Goal: Find specific page/section: Find specific page/section

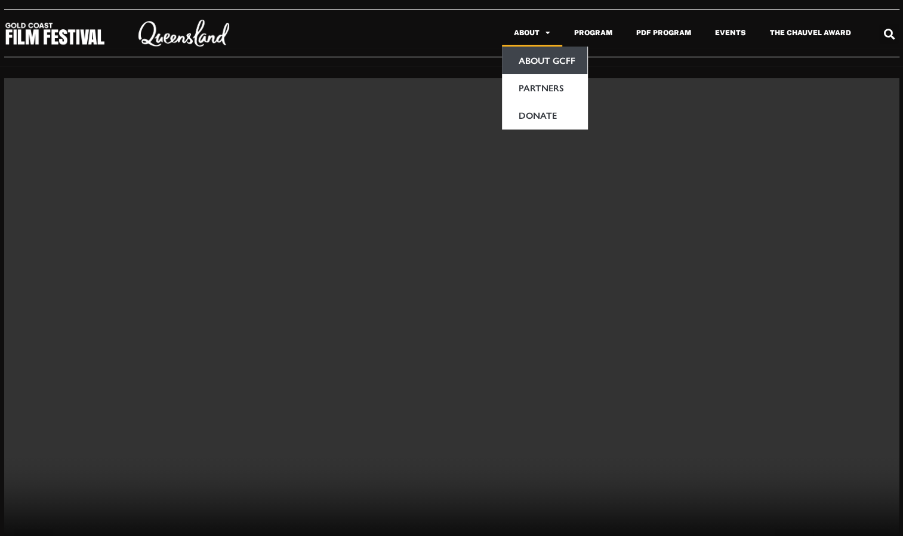
click at [552, 63] on link "About GCFF" at bounding box center [544, 60] width 85 height 27
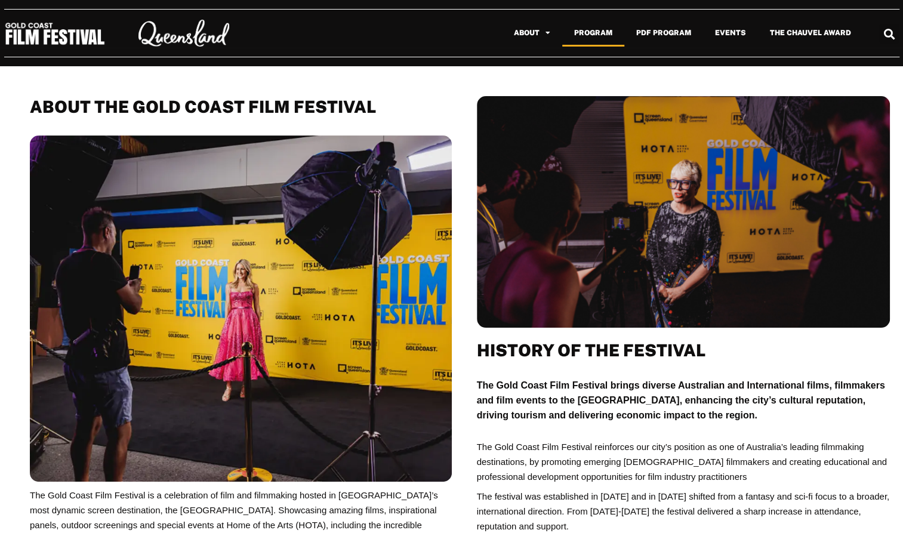
click at [600, 34] on link "Program" at bounding box center [593, 32] width 62 height 27
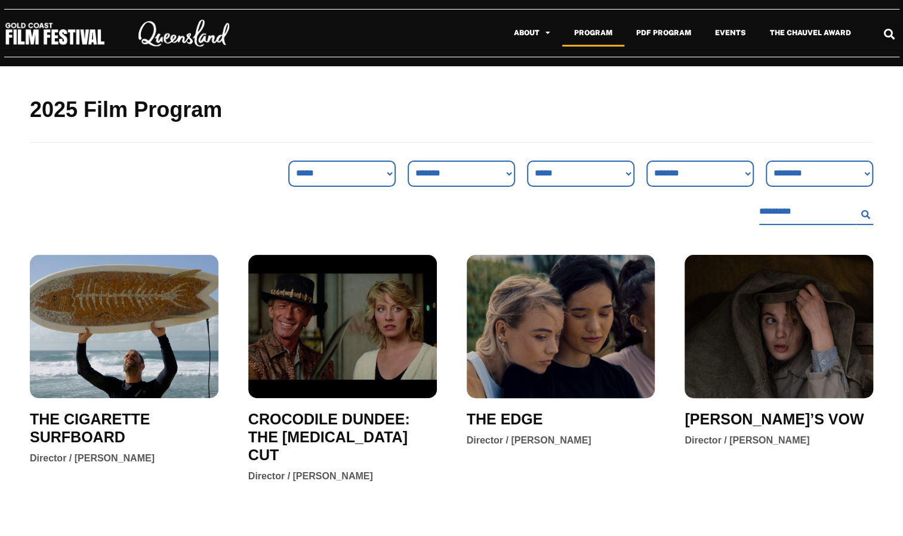
click at [210, 187] on div "**********" at bounding box center [156, 193] width 253 height 64
click at [592, 36] on link "Program" at bounding box center [593, 32] width 62 height 27
